Goal: Information Seeking & Learning: Learn about a topic

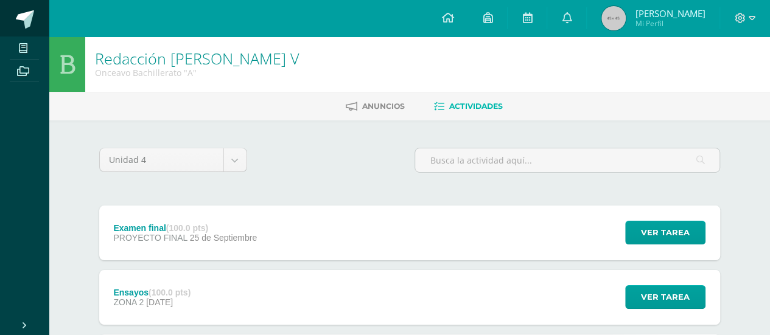
click at [22, 21] on span at bounding box center [25, 19] width 18 height 18
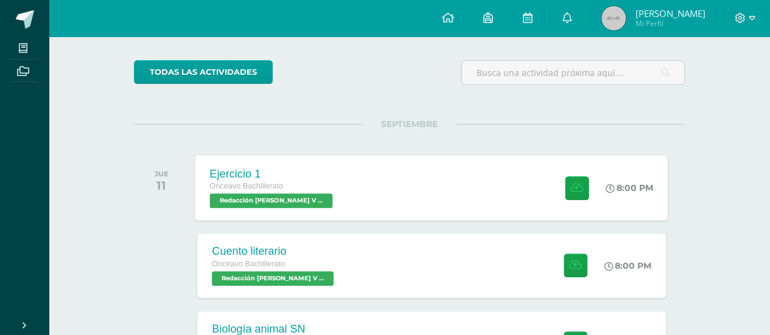
scroll to position [122, 0]
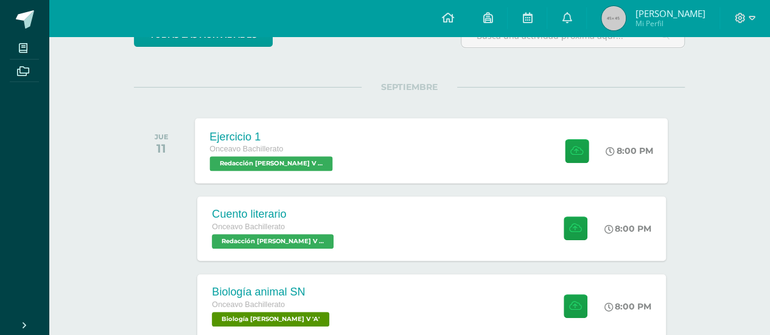
click at [337, 170] on div "Ejercicio 1 Onceavo Bachillerato Redacción [PERSON_NAME] V 'A' 8:00 PM Ejercici…" at bounding box center [431, 150] width 473 height 65
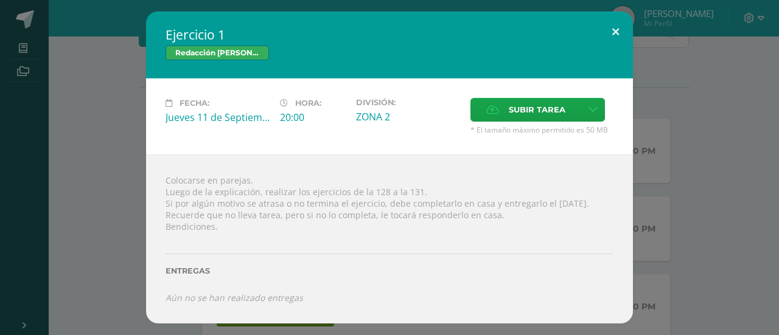
click at [619, 29] on button at bounding box center [615, 32] width 35 height 41
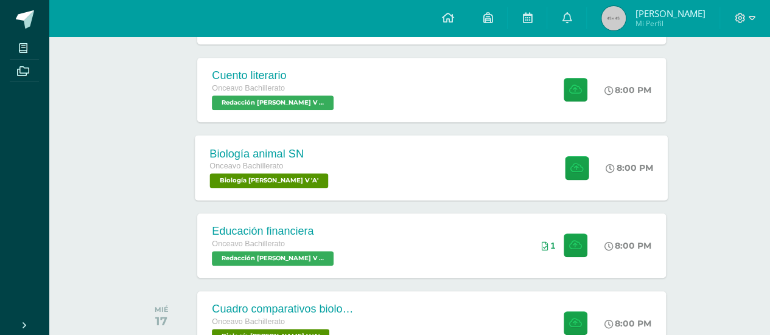
scroll to position [304, 0]
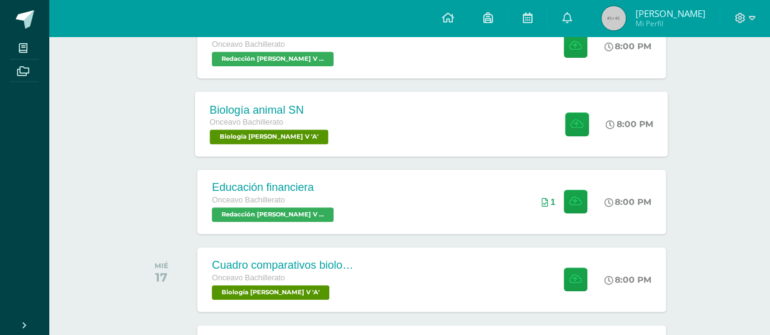
click at [466, 120] on div "Biología animal SN Onceavo Bachillerato Biología [PERSON_NAME] V 'A' 8:00 PM Bi…" at bounding box center [431, 123] width 473 height 65
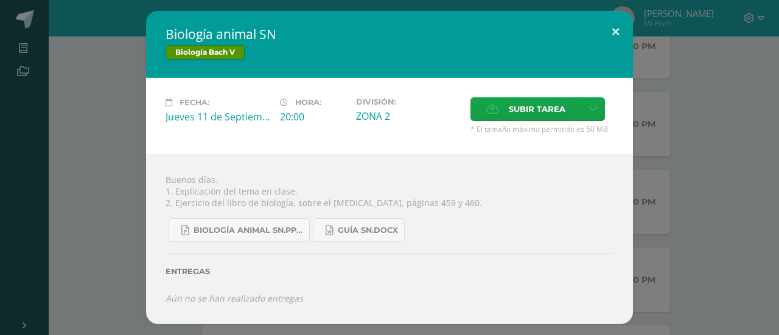
click at [617, 33] on button at bounding box center [615, 31] width 35 height 41
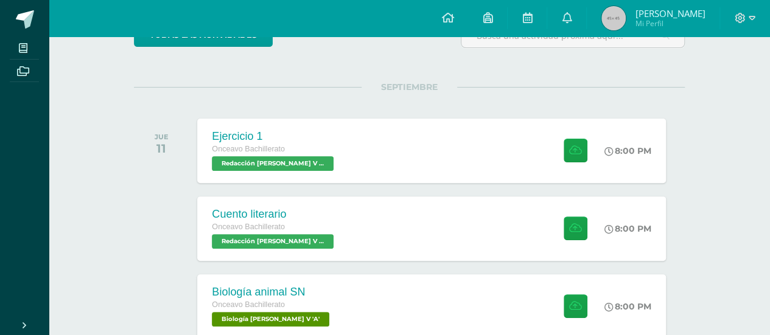
scroll to position [0, 0]
